Goal: Task Accomplishment & Management: Manage account settings

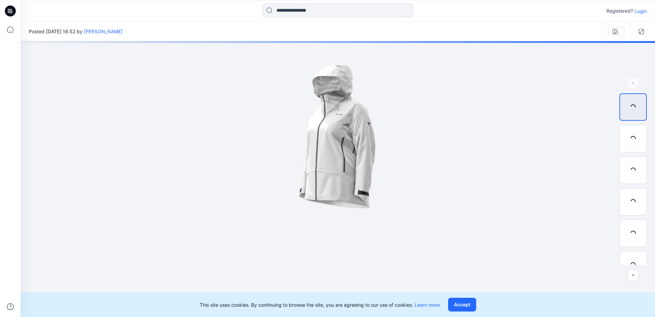
click at [473, 308] on button "Accept" at bounding box center [462, 304] width 28 height 14
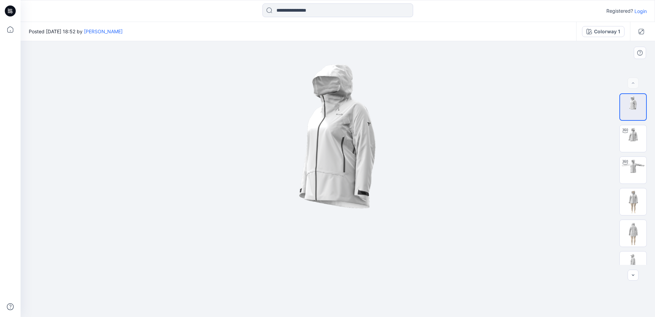
drag, startPoint x: 335, startPoint y: 150, endPoint x: 373, endPoint y: 167, distance: 41.3
click at [373, 167] on img at bounding box center [337, 178] width 275 height 275
drag, startPoint x: 327, startPoint y: 136, endPoint x: 358, endPoint y: 136, distance: 30.8
click at [358, 136] on img at bounding box center [337, 178] width 275 height 275
drag, startPoint x: 333, startPoint y: 114, endPoint x: 456, endPoint y: 135, distance: 124.0
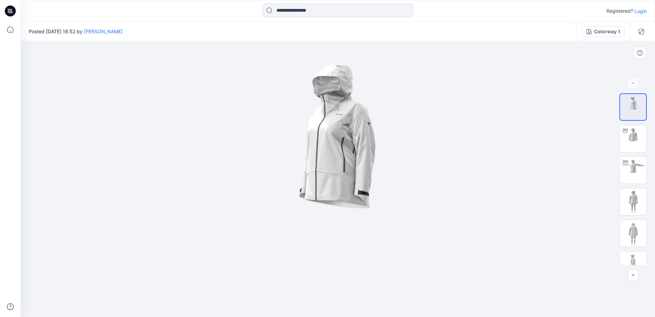
click at [368, 150] on img at bounding box center [337, 178] width 275 height 275
click at [630, 133] on img at bounding box center [633, 138] width 27 height 27
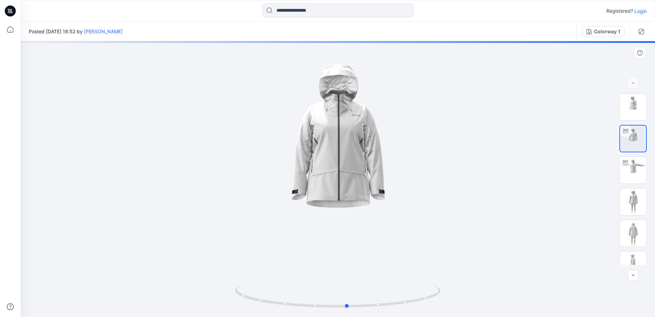
drag, startPoint x: 345, startPoint y: 145, endPoint x: 351, endPoint y: 156, distance: 13.0
click at [351, 156] on div at bounding box center [338, 178] width 634 height 275
drag, startPoint x: 340, startPoint y: 135, endPoint x: 348, endPoint y: 178, distance: 43.6
click at [348, 178] on div at bounding box center [338, 178] width 634 height 275
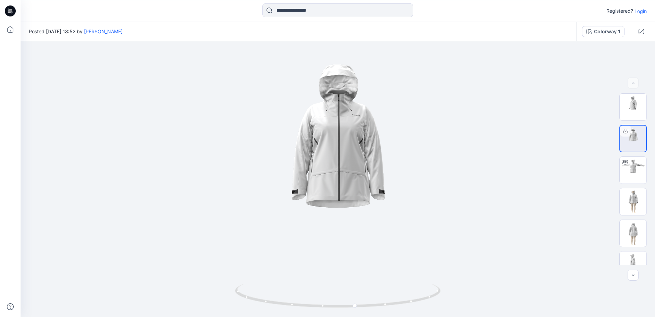
click at [638, 11] on p "Login" at bounding box center [640, 11] width 12 height 7
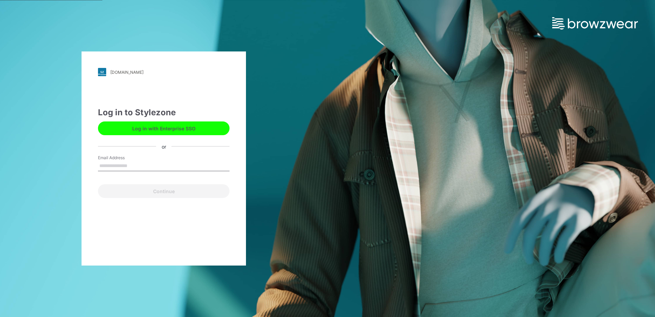
click at [148, 163] on input "Email Address" at bounding box center [164, 166] width 132 height 10
type input "**********"
click at [98, 184] on button "Continue" at bounding box center [164, 191] width 132 height 14
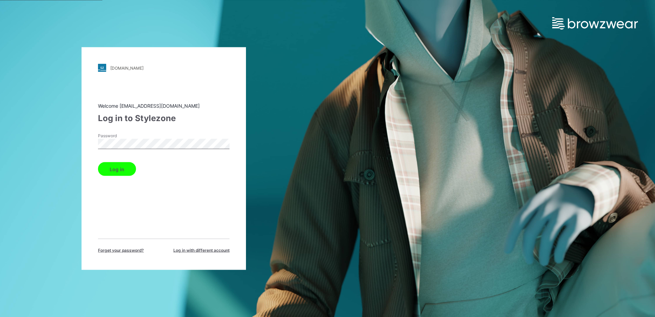
click at [98, 162] on button "Log in" at bounding box center [117, 169] width 38 height 14
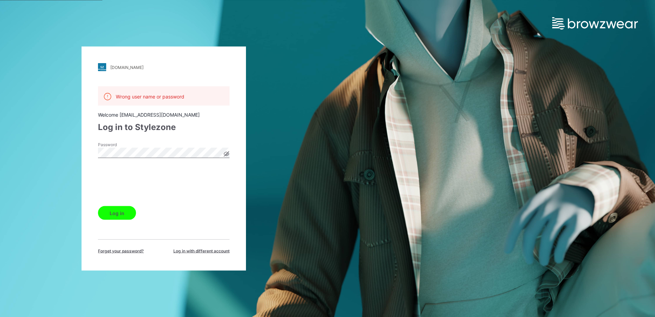
click at [228, 154] on icon at bounding box center [226, 154] width 5 height 4
click at [128, 215] on button "Log in" at bounding box center [117, 213] width 38 height 14
click at [573, 25] on img at bounding box center [595, 23] width 86 height 12
